Goal: Book appointment/travel/reservation

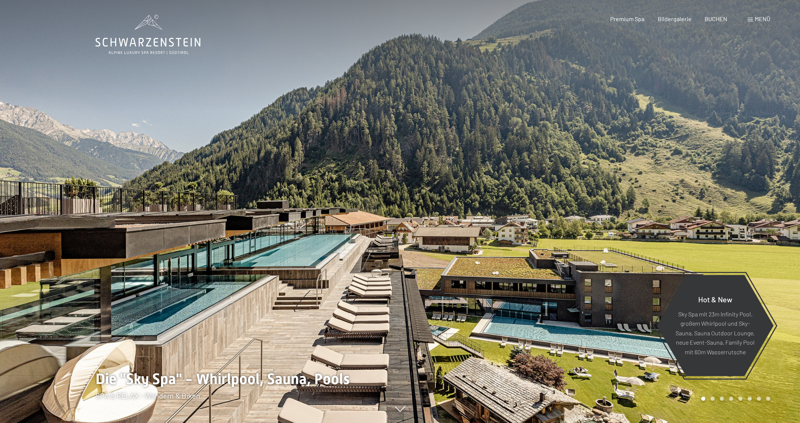
click at [750, 19] on span at bounding box center [750, 20] width 5 height 4
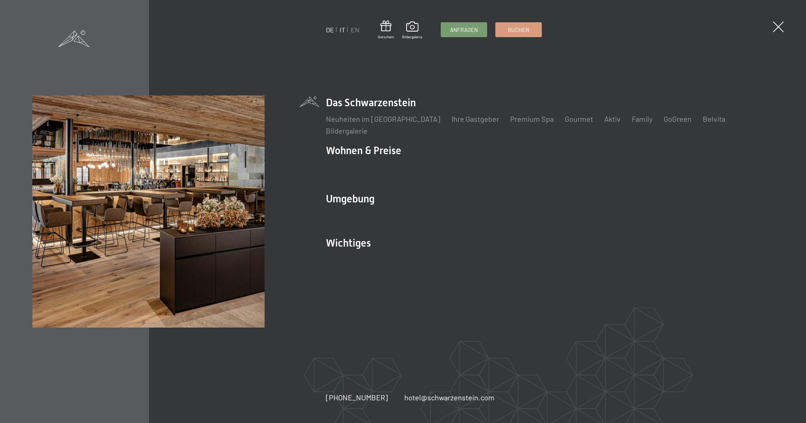
click at [343, 30] on link "IT" at bounding box center [343, 30] width 6 height 8
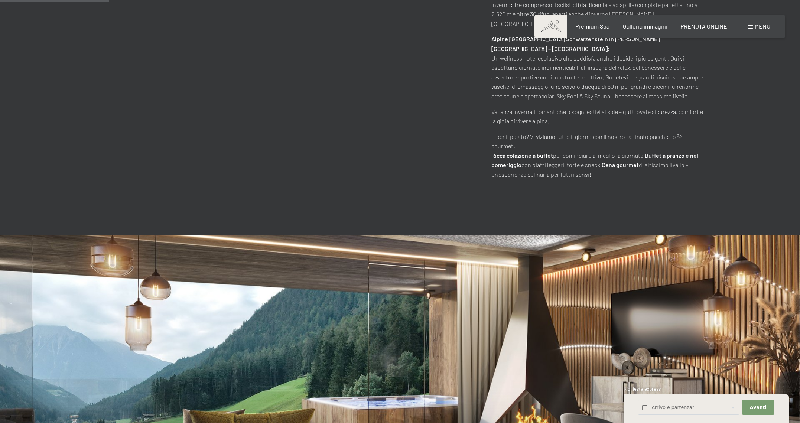
scroll to position [659, 0]
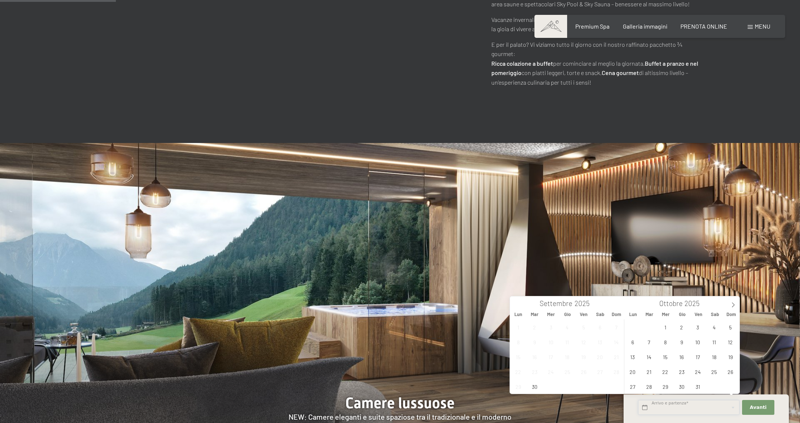
click at [680, 407] on input "text" at bounding box center [688, 407] width 101 height 15
click at [699, 343] on span "10" at bounding box center [698, 342] width 14 height 14
click at [734, 341] on span "12" at bounding box center [730, 342] width 14 height 14
type input "Ven. 10/10/2025 - Dom. 12/10/2025"
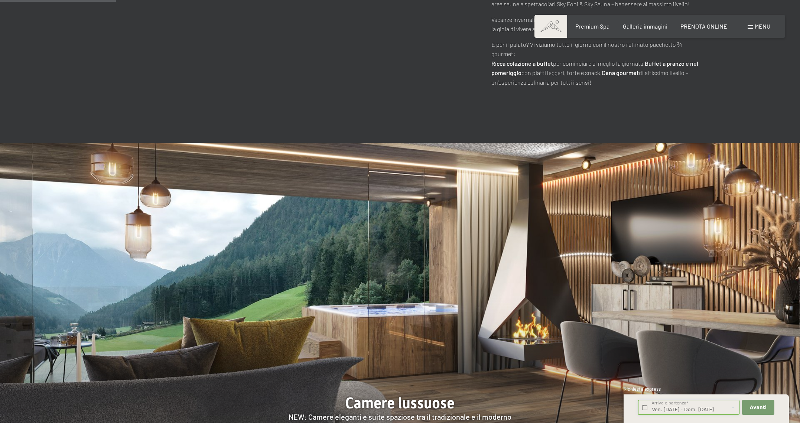
scroll to position [0, 4]
click at [756, 408] on span "Avanti" at bounding box center [758, 407] width 17 height 7
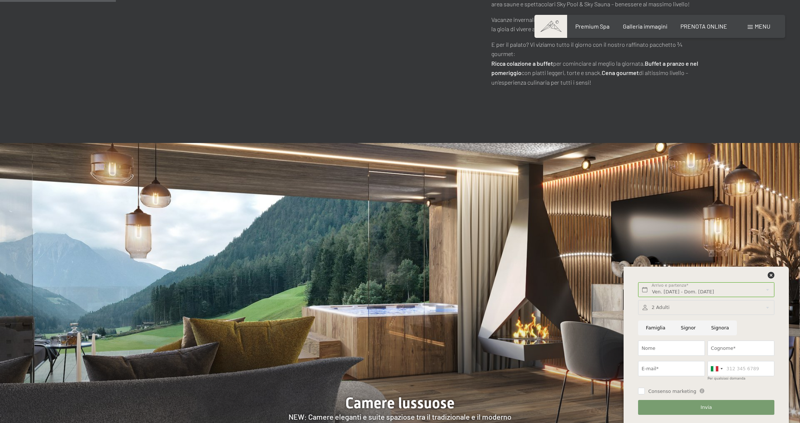
scroll to position [0, 0]
click at [771, 275] on icon at bounding box center [771, 275] width 7 height 7
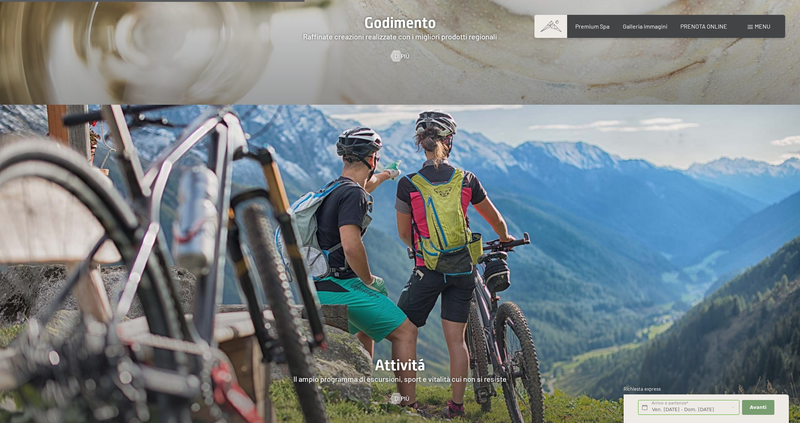
scroll to position [1900, 0]
